Goal: Information Seeking & Learning: Learn about a topic

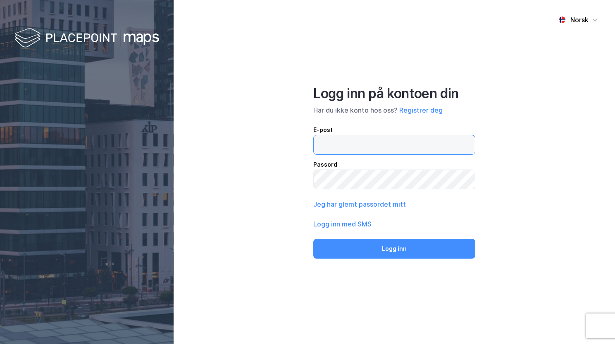
click at [344, 145] on input "email" at bounding box center [394, 144] width 161 height 19
type input "[EMAIL_ADDRESS][PERSON_NAME][PERSON_NAME][DOMAIN_NAME]"
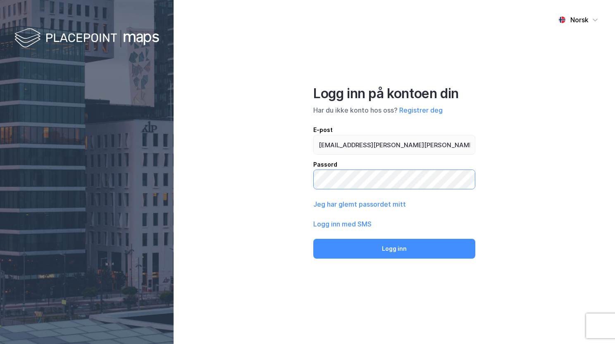
click at [313, 239] on button "Logg inn" at bounding box center [394, 249] width 162 height 20
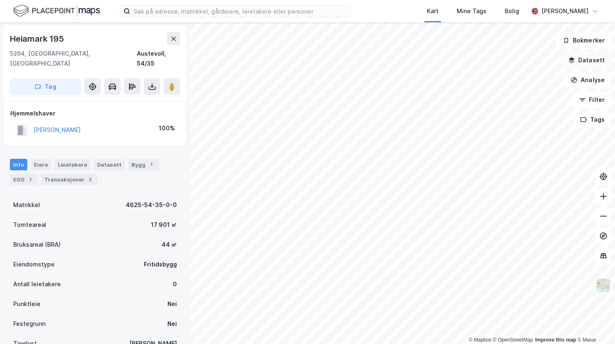
click at [591, 59] on button "Datasett" at bounding box center [586, 60] width 50 height 17
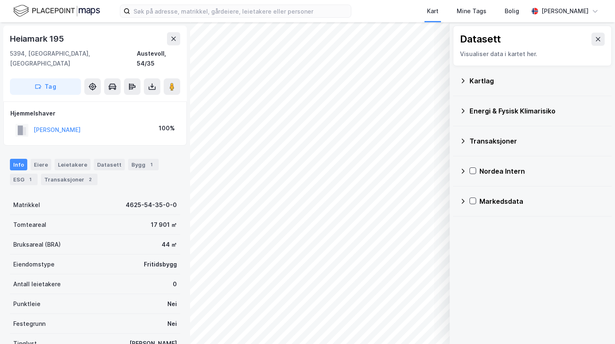
click at [463, 112] on icon at bounding box center [462, 111] width 7 height 7
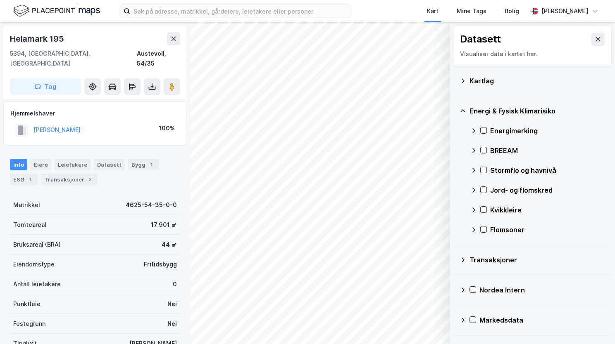
click at [463, 81] on icon at bounding box center [462, 80] width 3 height 5
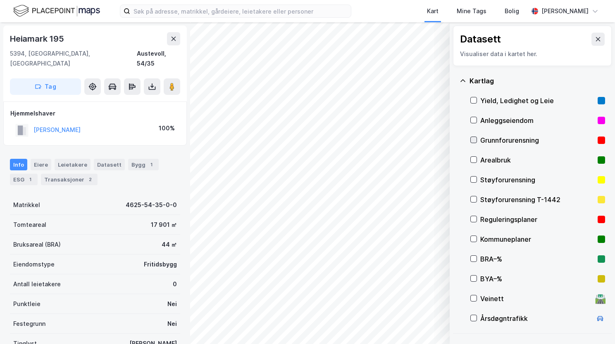
click at [474, 138] on icon at bounding box center [473, 140] width 6 height 6
click at [460, 79] on icon at bounding box center [462, 81] width 7 height 7
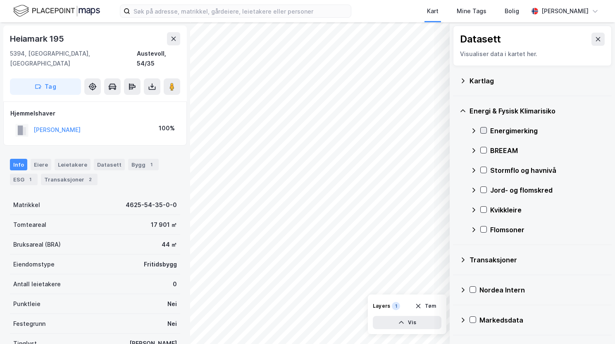
click at [480, 131] on icon at bounding box center [483, 131] width 6 height 6
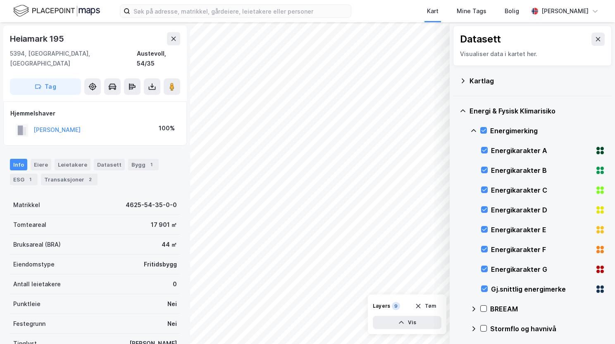
click at [473, 132] on icon at bounding box center [473, 131] width 7 height 7
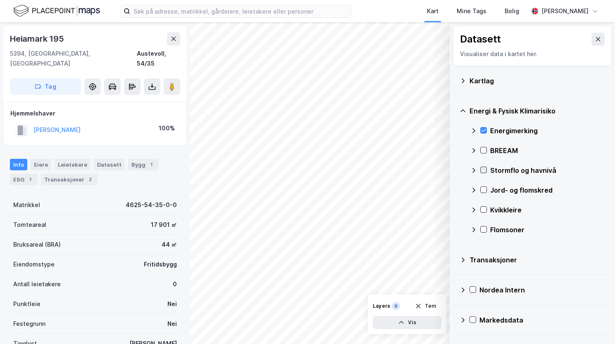
click at [480, 171] on icon at bounding box center [483, 170] width 6 height 6
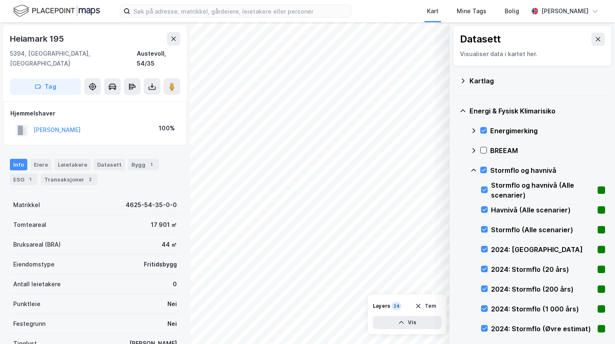
click at [471, 169] on icon at bounding box center [473, 170] width 7 height 7
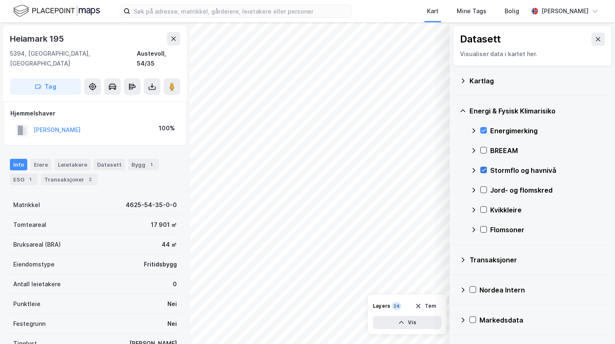
click at [480, 170] on icon at bounding box center [483, 170] width 6 height 6
click at [474, 171] on icon at bounding box center [473, 170] width 3 height 5
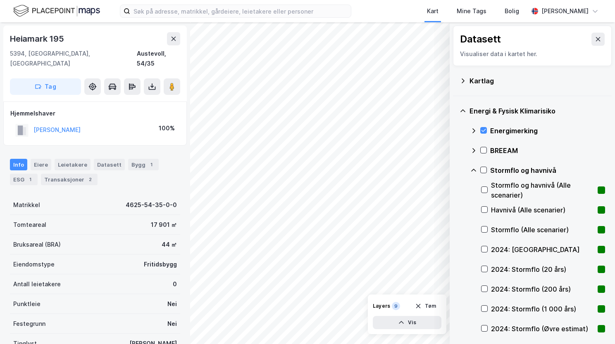
scroll to position [41, 0]
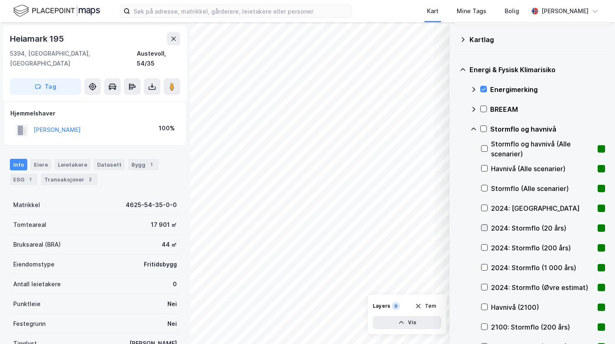
click at [485, 227] on icon at bounding box center [484, 228] width 6 height 6
click at [485, 249] on icon at bounding box center [484, 248] width 6 height 6
click at [487, 268] on div "2024: Stormflo (1 000 års)" at bounding box center [543, 268] width 124 height 20
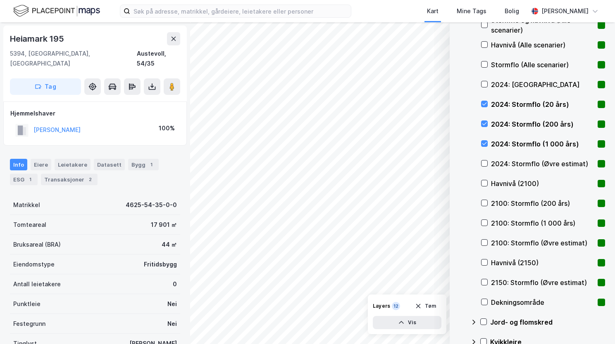
scroll to position [207, 0]
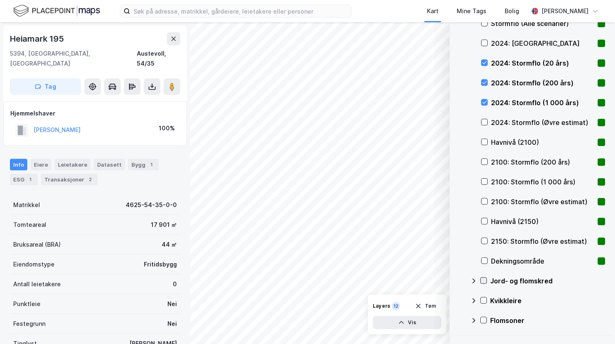
click at [486, 282] on icon at bounding box center [483, 281] width 6 height 6
click at [475, 278] on icon at bounding box center [473, 281] width 7 height 7
click at [485, 300] on icon at bounding box center [483, 301] width 6 height 6
click at [474, 300] on icon at bounding box center [473, 300] width 5 height 3
click at [485, 320] on icon at bounding box center [483, 321] width 6 height 6
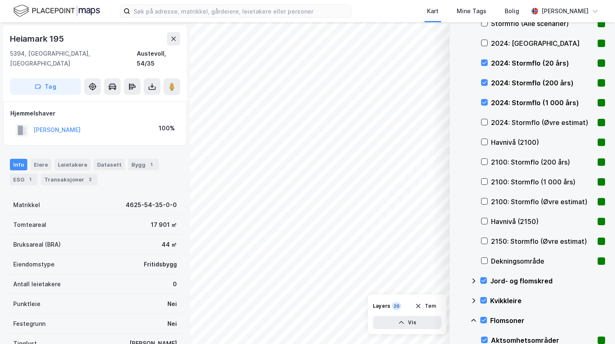
click at [474, 320] on icon at bounding box center [473, 320] width 5 height 3
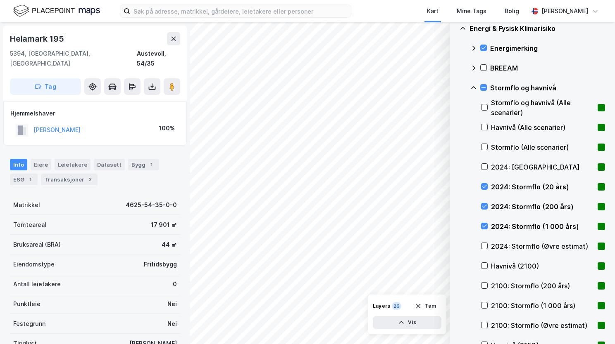
scroll to position [0, 0]
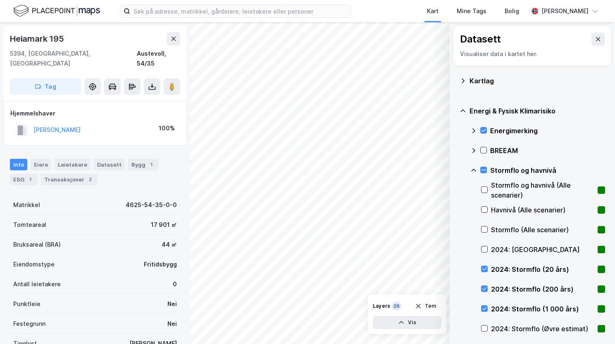
click at [472, 170] on icon at bounding box center [473, 170] width 5 height 3
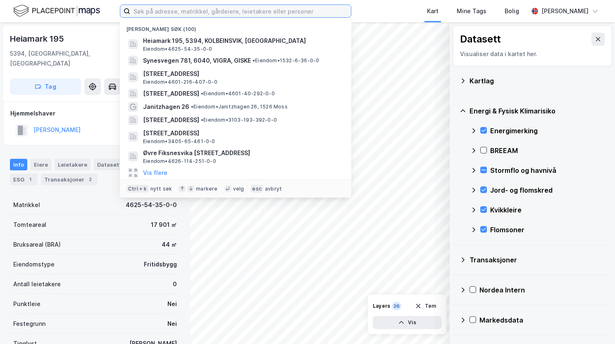
click at [163, 10] on input at bounding box center [240, 11] width 221 height 12
paste input "[STREET_ADDRESS]"
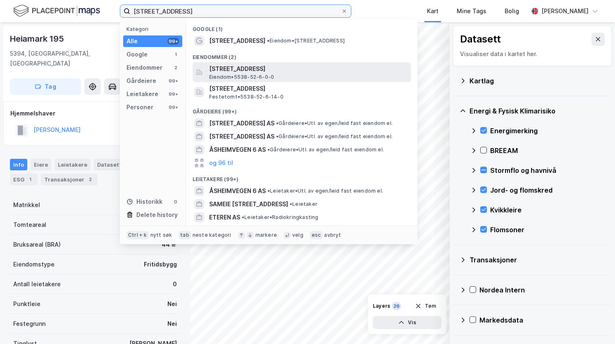
type input "[STREET_ADDRESS]"
click at [256, 69] on span "[STREET_ADDRESS]" at bounding box center [308, 69] width 198 height 10
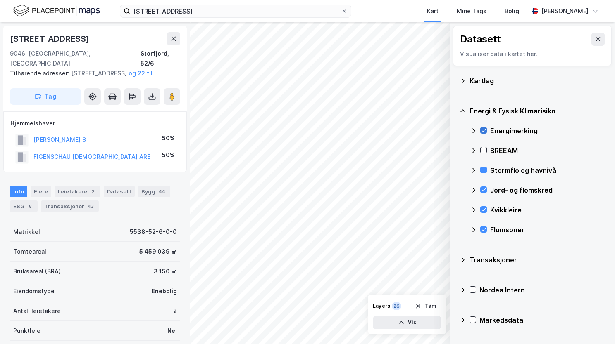
click at [483, 132] on icon at bounding box center [483, 131] width 6 height 6
click at [484, 172] on icon at bounding box center [483, 170] width 6 height 6
click at [484, 190] on icon at bounding box center [483, 190] width 5 height 3
click at [486, 168] on icon at bounding box center [483, 170] width 6 height 6
click at [482, 211] on icon at bounding box center [483, 210] width 5 height 3
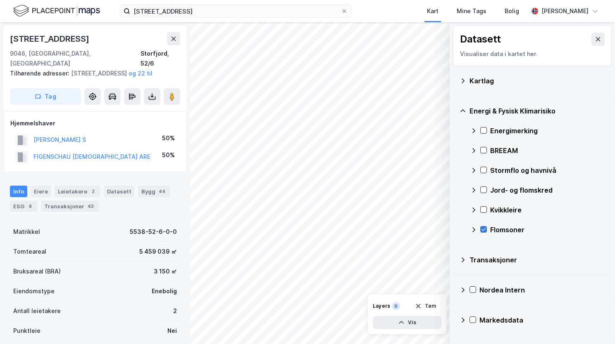
click at [482, 228] on icon at bounding box center [483, 230] width 6 height 6
click at [463, 80] on icon at bounding box center [462, 80] width 3 height 5
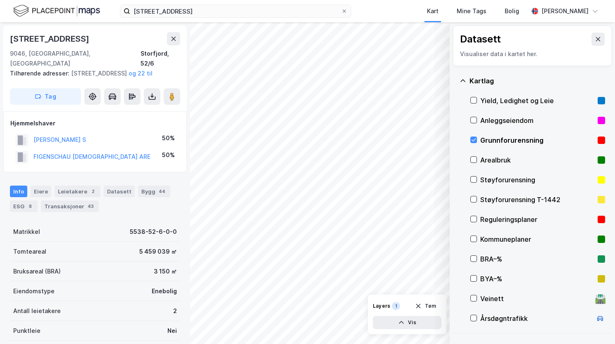
click at [463, 80] on icon at bounding box center [462, 80] width 5 height 2
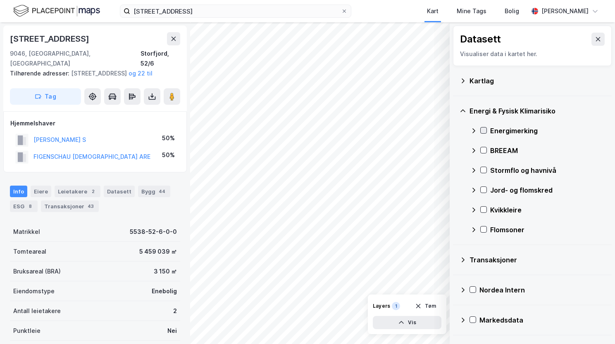
click at [485, 131] on icon at bounding box center [483, 131] width 6 height 6
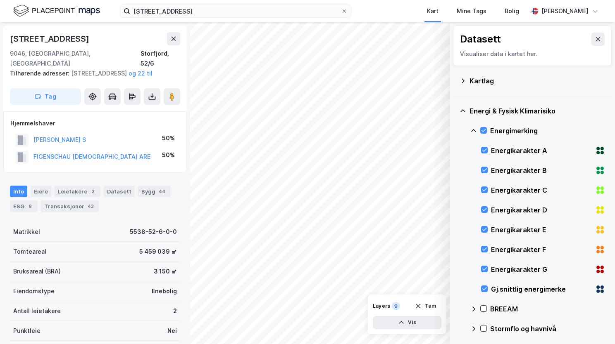
click at [474, 129] on icon at bounding box center [473, 131] width 7 height 7
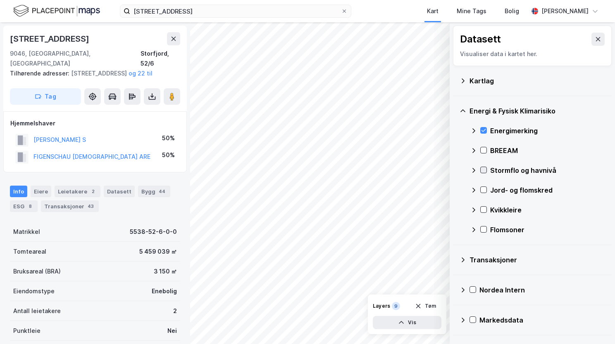
click at [485, 169] on icon at bounding box center [483, 170] width 5 height 3
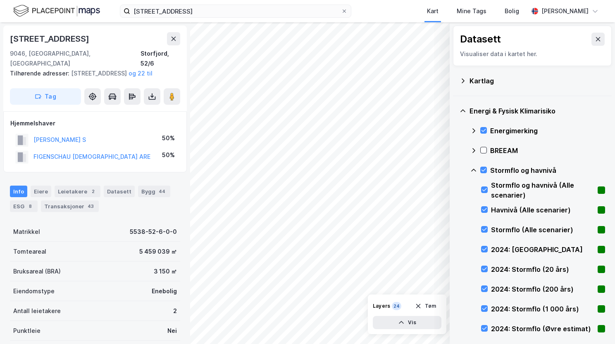
click at [471, 166] on div "Stormflo og havnivå" at bounding box center [537, 171] width 135 height 20
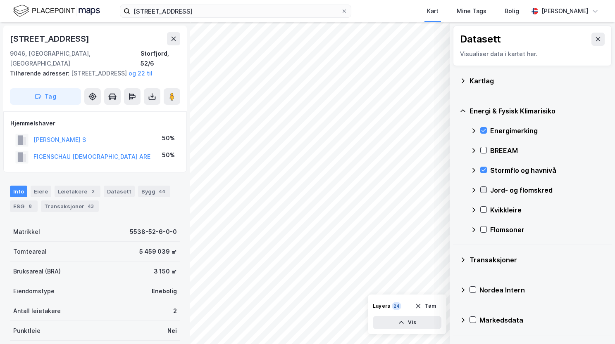
click at [483, 190] on icon at bounding box center [483, 190] width 5 height 3
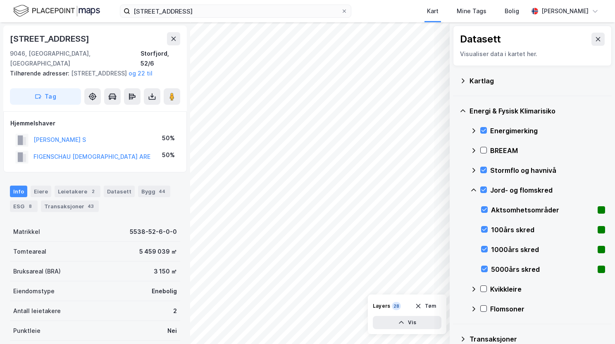
click at [474, 189] on icon at bounding box center [473, 190] width 5 height 3
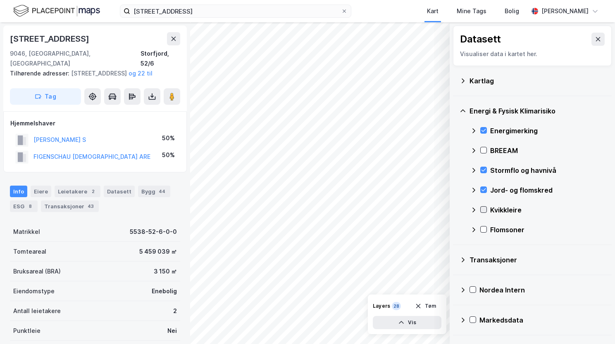
click at [481, 207] on icon at bounding box center [483, 210] width 6 height 6
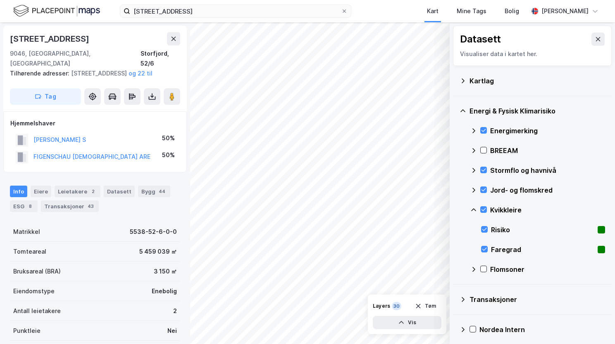
click at [474, 209] on icon at bounding box center [473, 210] width 7 height 7
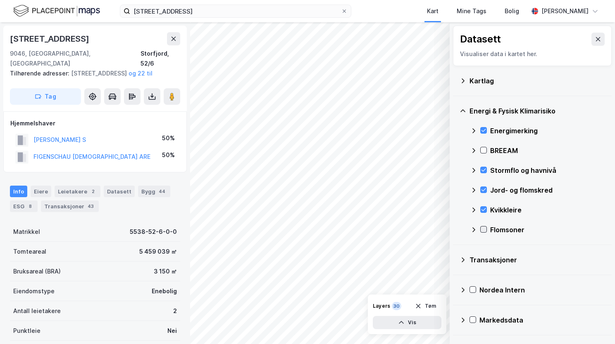
click at [482, 230] on icon at bounding box center [483, 230] width 6 height 6
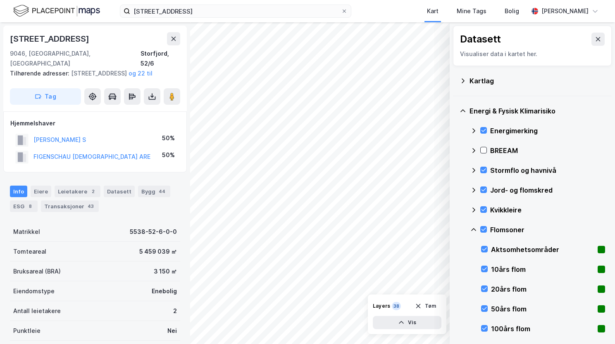
click at [473, 228] on icon at bounding box center [473, 230] width 7 height 7
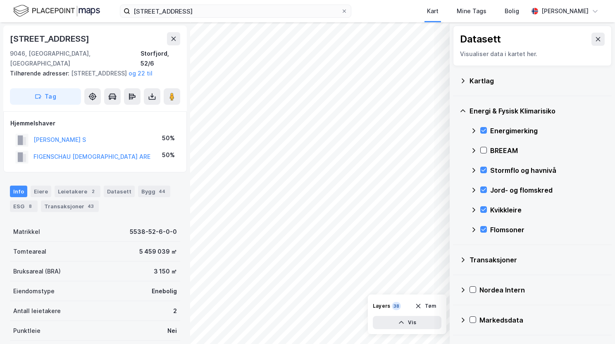
click at [5, 28] on div "[STREET_ADDRESS], 52/6 Tilhørende adresser: [STREET_ADDRESS], [STREET_ADDRESS] …" at bounding box center [94, 69] width 183 height 86
